Goal: Task Accomplishment & Management: Complete application form

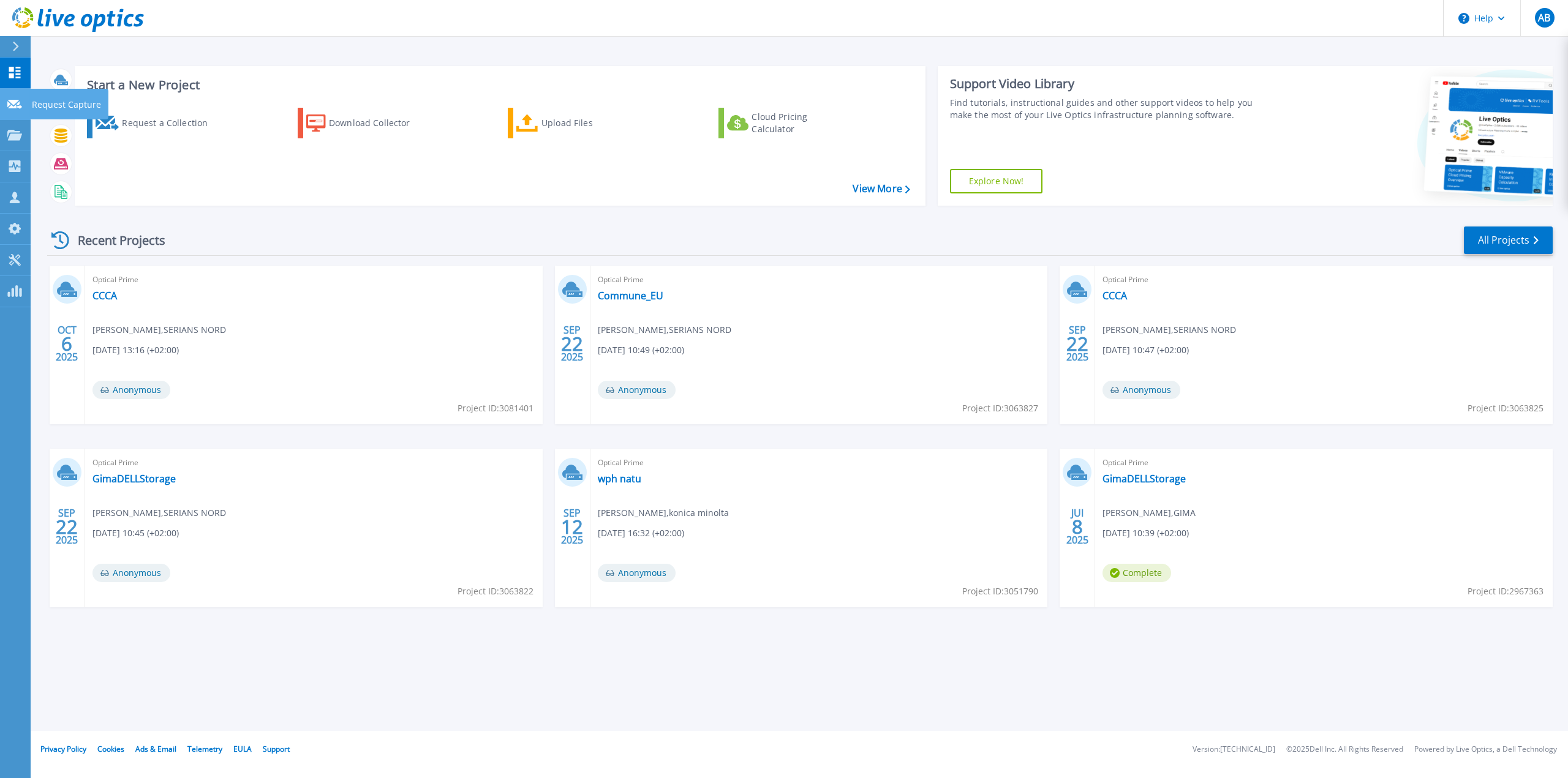
click at [44, 100] on p "Request Capture" at bounding box center [66, 105] width 69 height 32
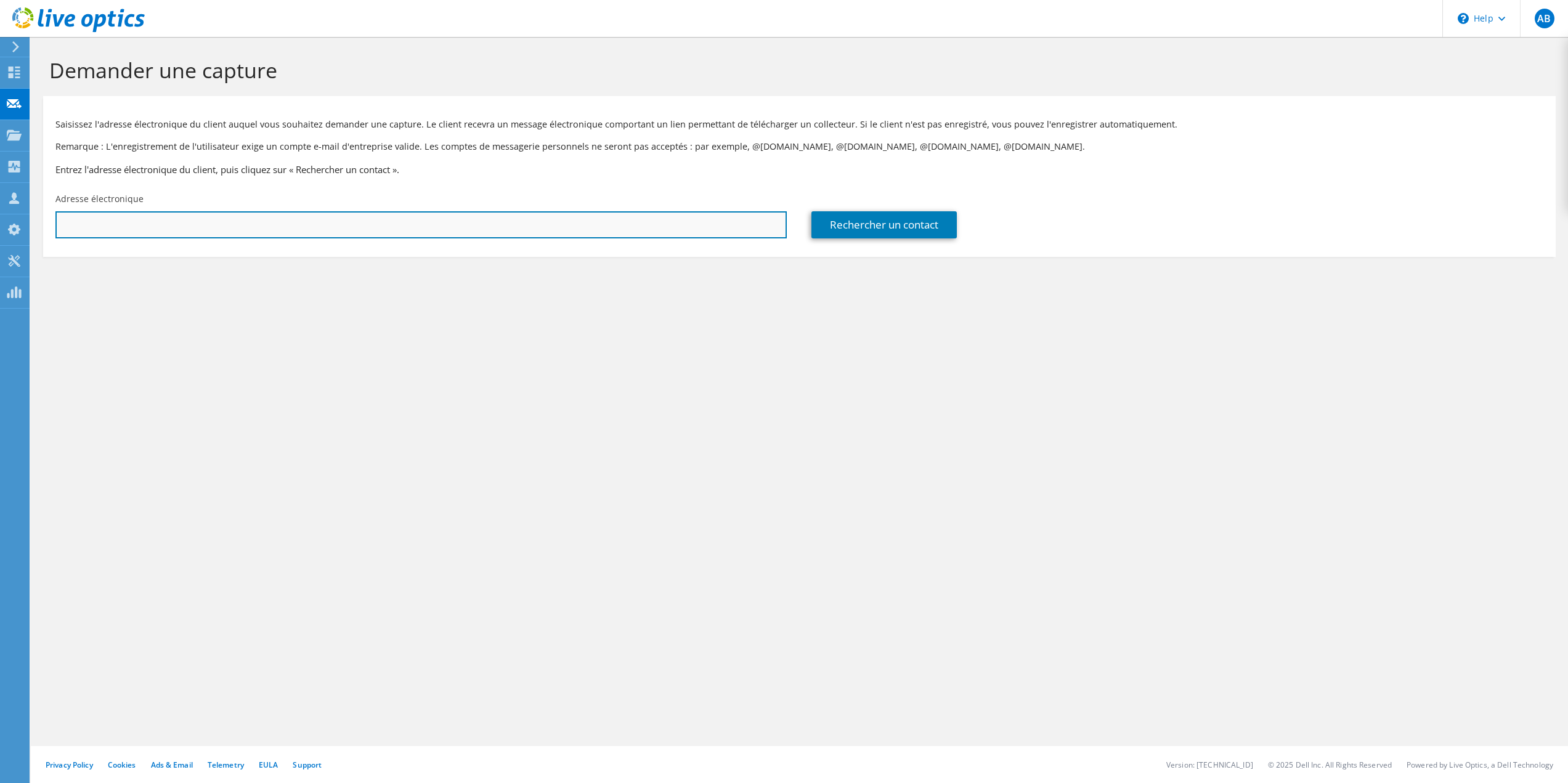
click at [646, 219] on input "text" at bounding box center [421, 225] width 731 height 27
paste input "[EMAIL_ADDRESS][DOMAIN_NAME]"
type input "[EMAIL_ADDRESS][DOMAIN_NAME]"
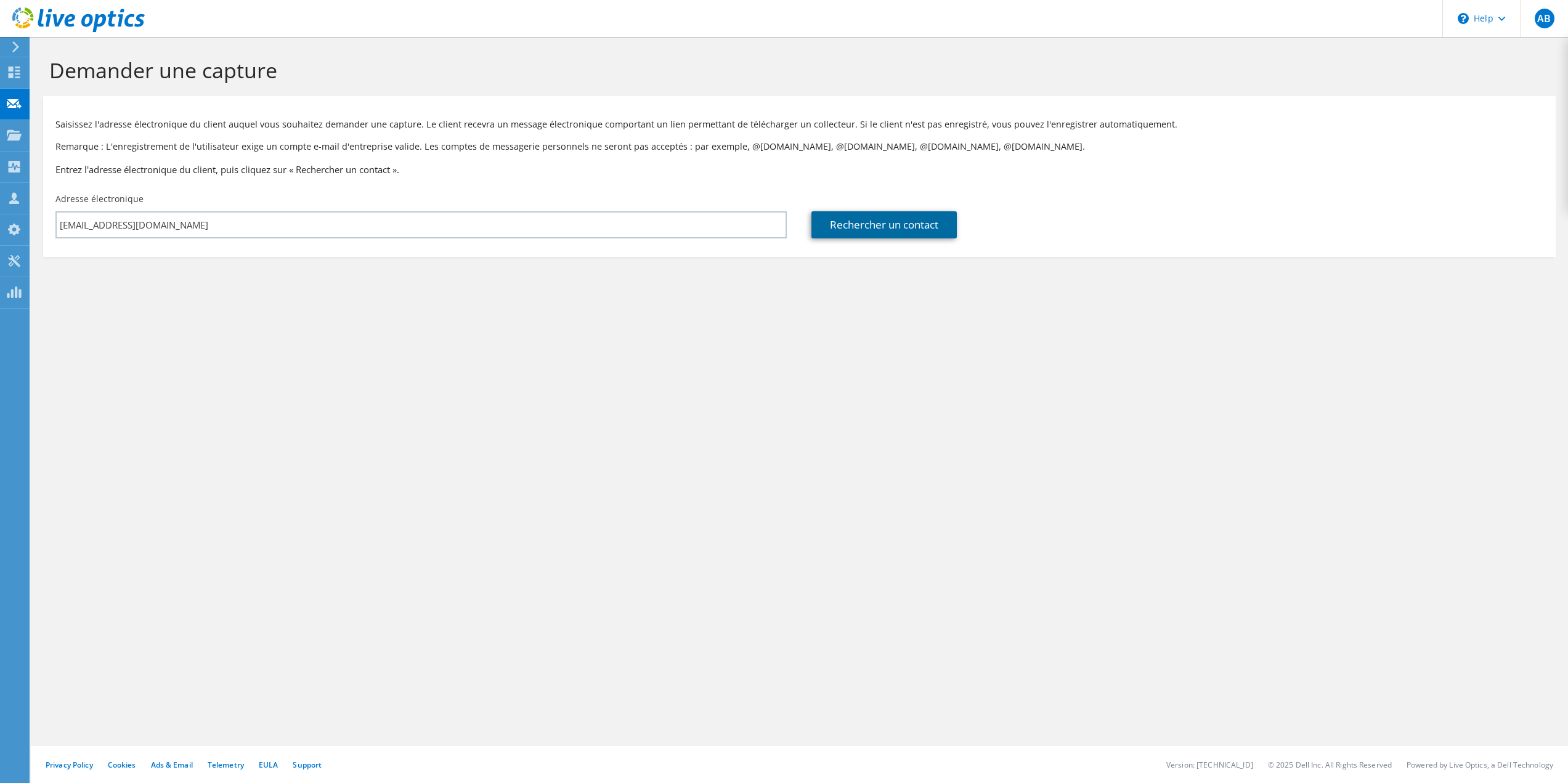
click at [855, 220] on link "Rechercher un contact" at bounding box center [884, 225] width 145 height 27
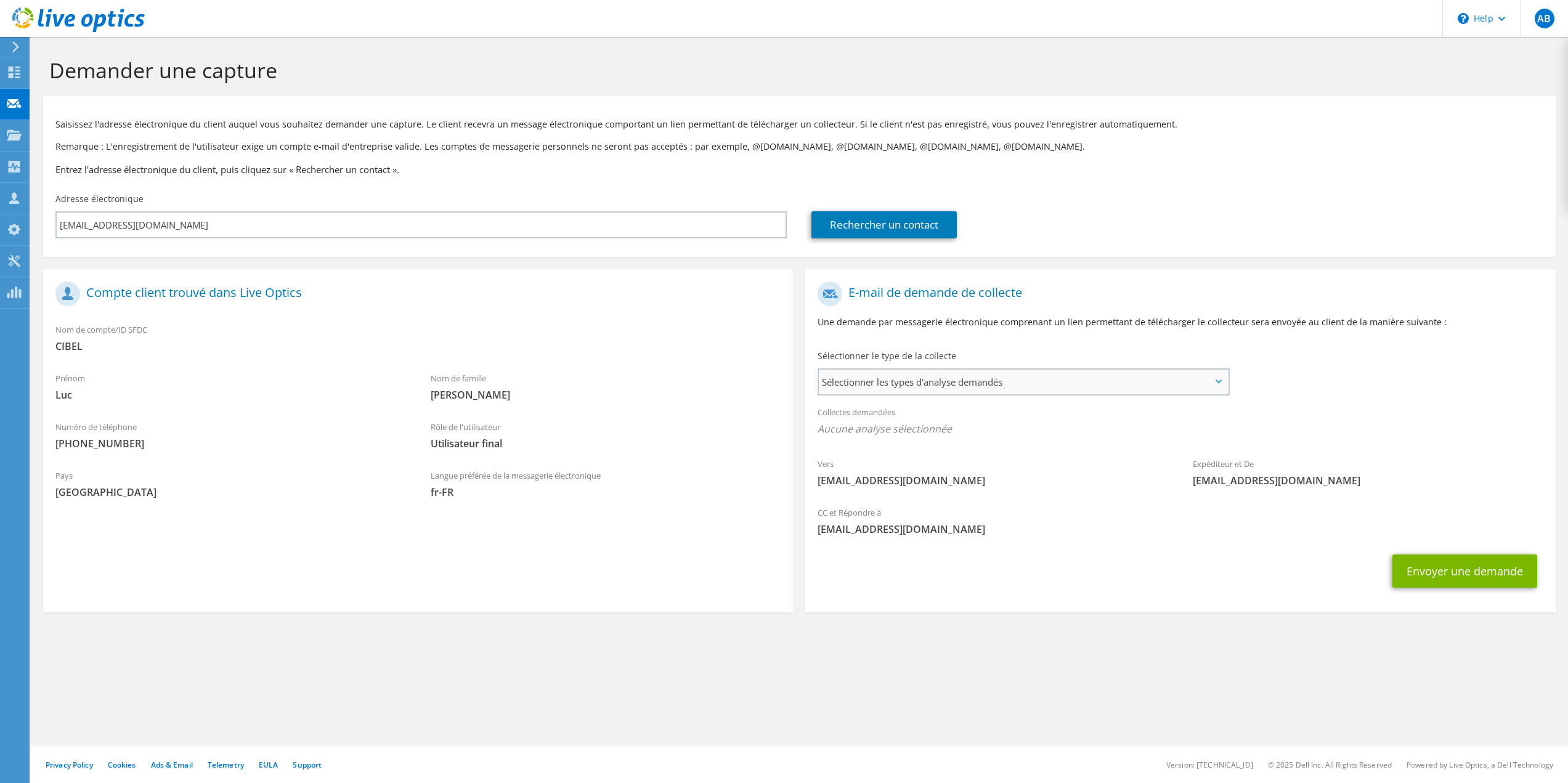
click at [932, 377] on span "Sélectionner les types d'analyse demandés" at bounding box center [1023, 382] width 408 height 25
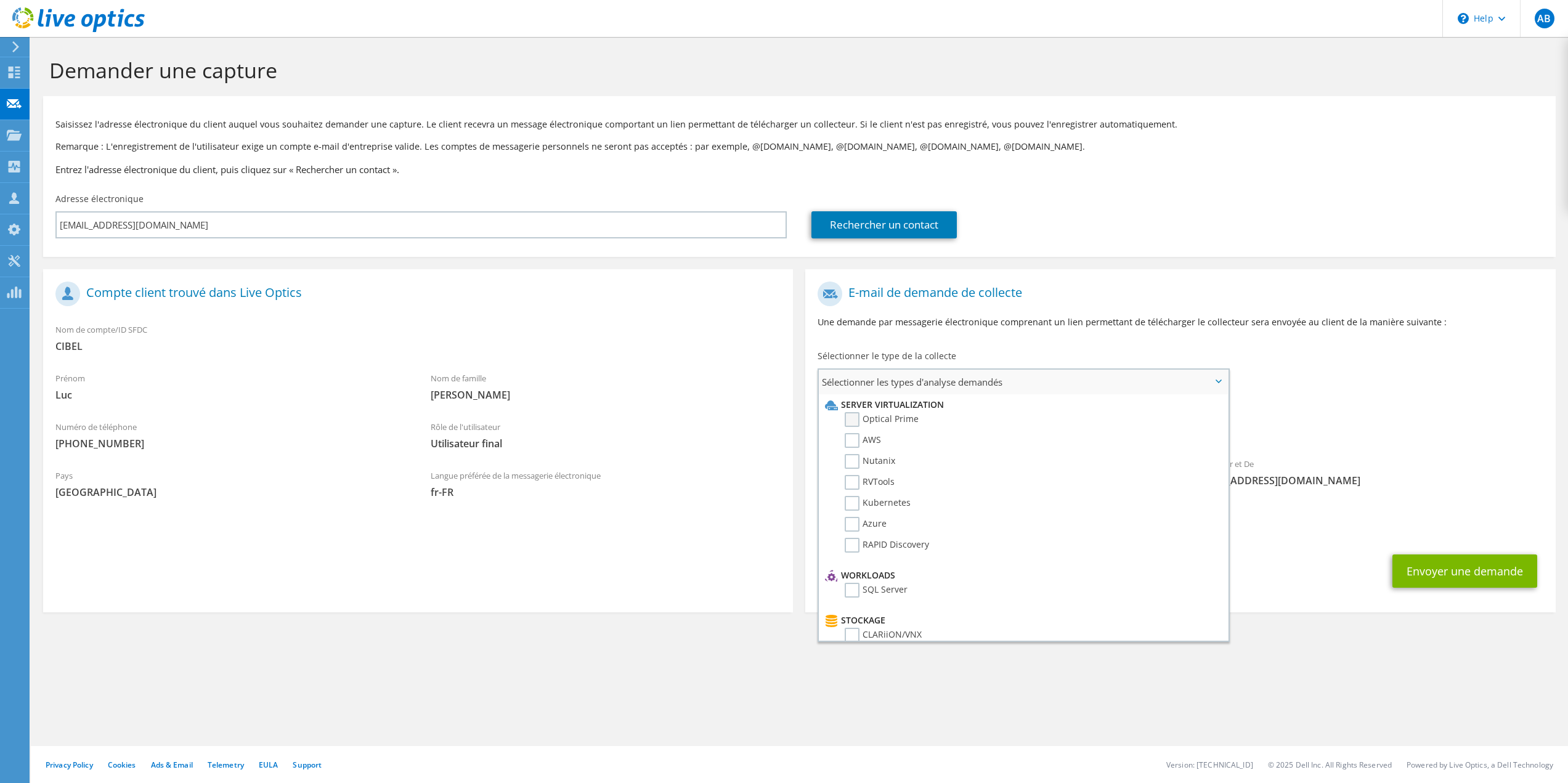
click at [855, 423] on label "Optical Prime" at bounding box center [881, 419] width 74 height 14
click at [0, 0] on input "Optical Prime" at bounding box center [0, 0] width 0 height 0
click at [1484, 583] on button "Envoyer une demande" at bounding box center [1465, 575] width 145 height 33
